Goal: Find specific page/section: Find specific page/section

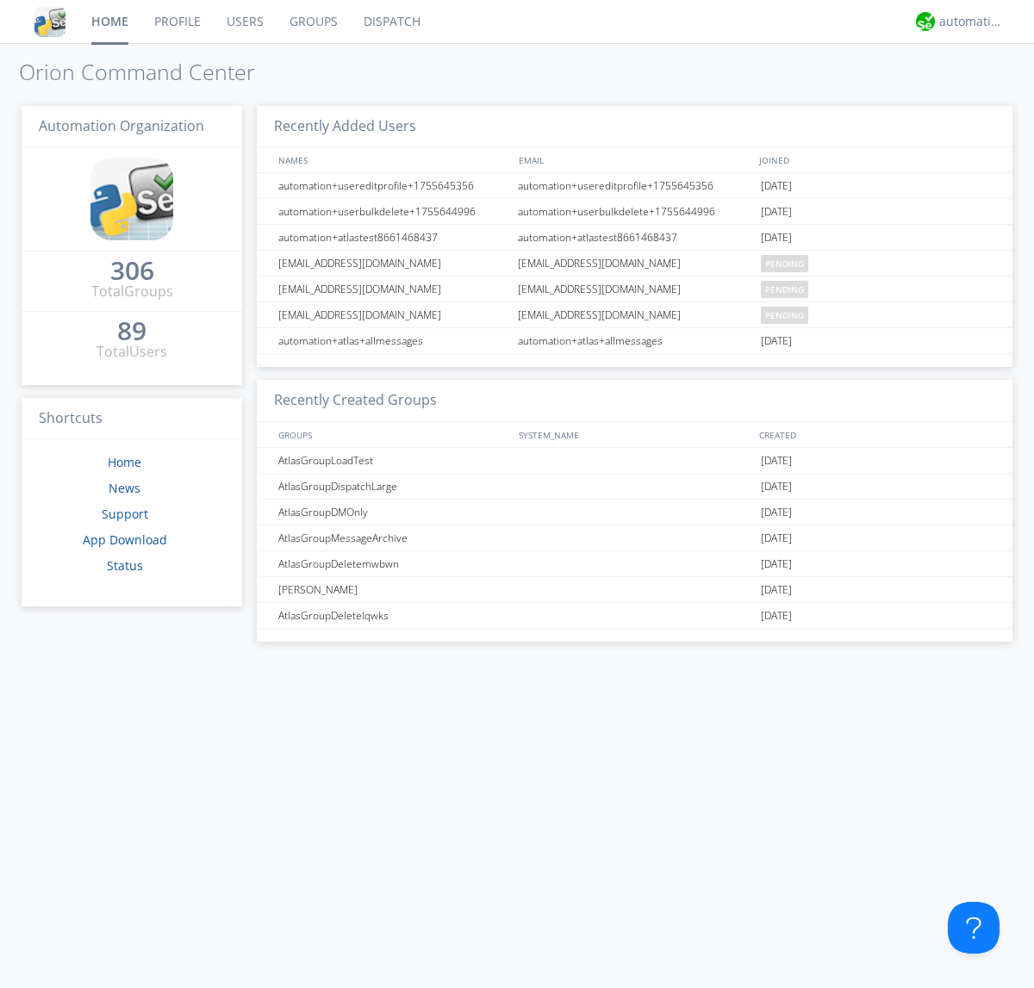
click at [390, 22] on link "Dispatch" at bounding box center [392, 21] width 83 height 43
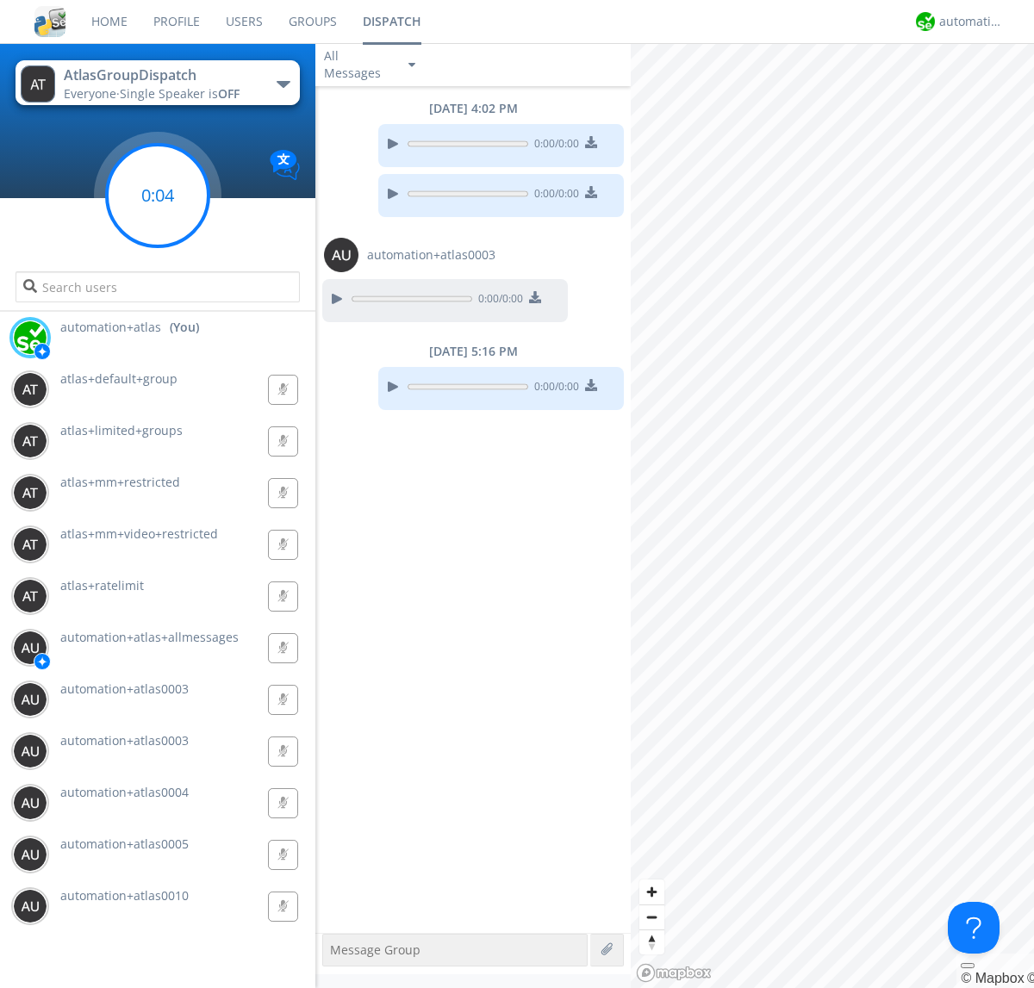
click at [158, 196] on g at bounding box center [158, 196] width 102 height 102
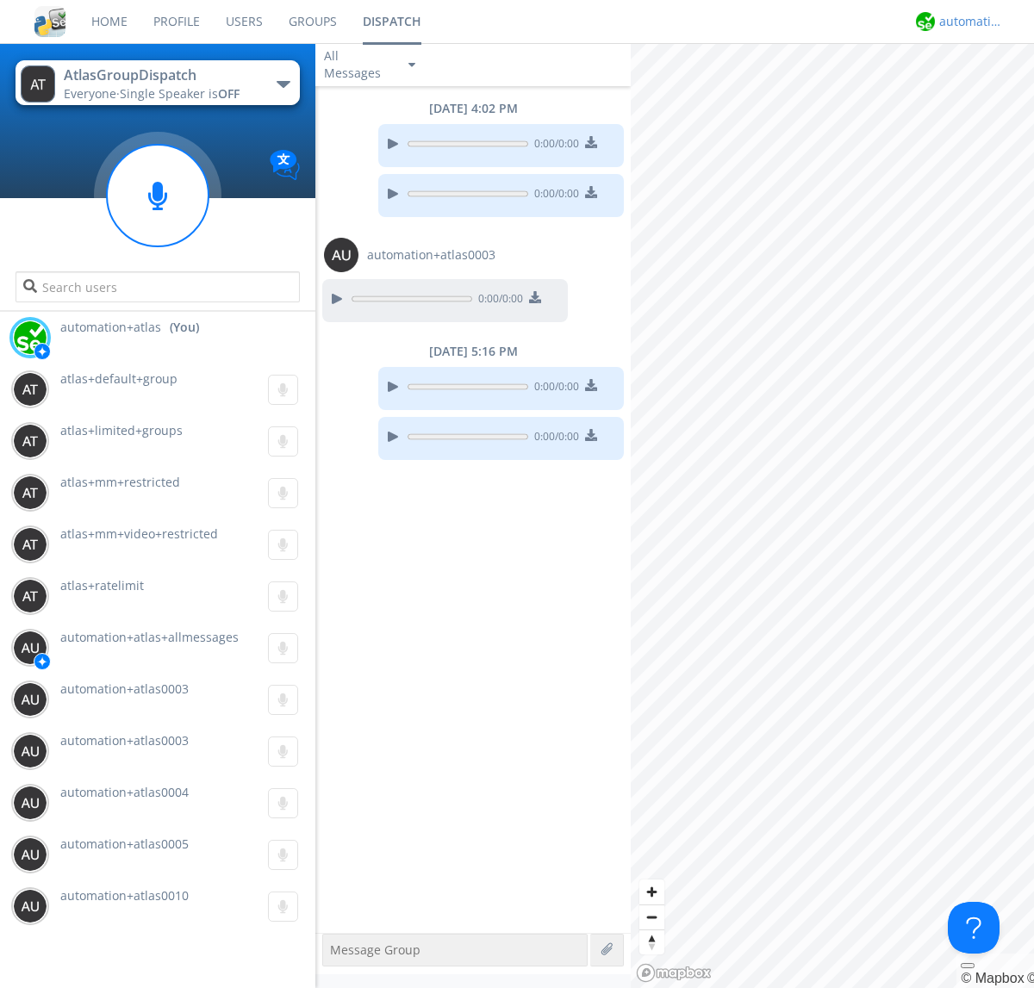
click at [967, 22] on div "automation+atlas" at bounding box center [971, 21] width 65 height 17
